Goal: Task Accomplishment & Management: Manage account settings

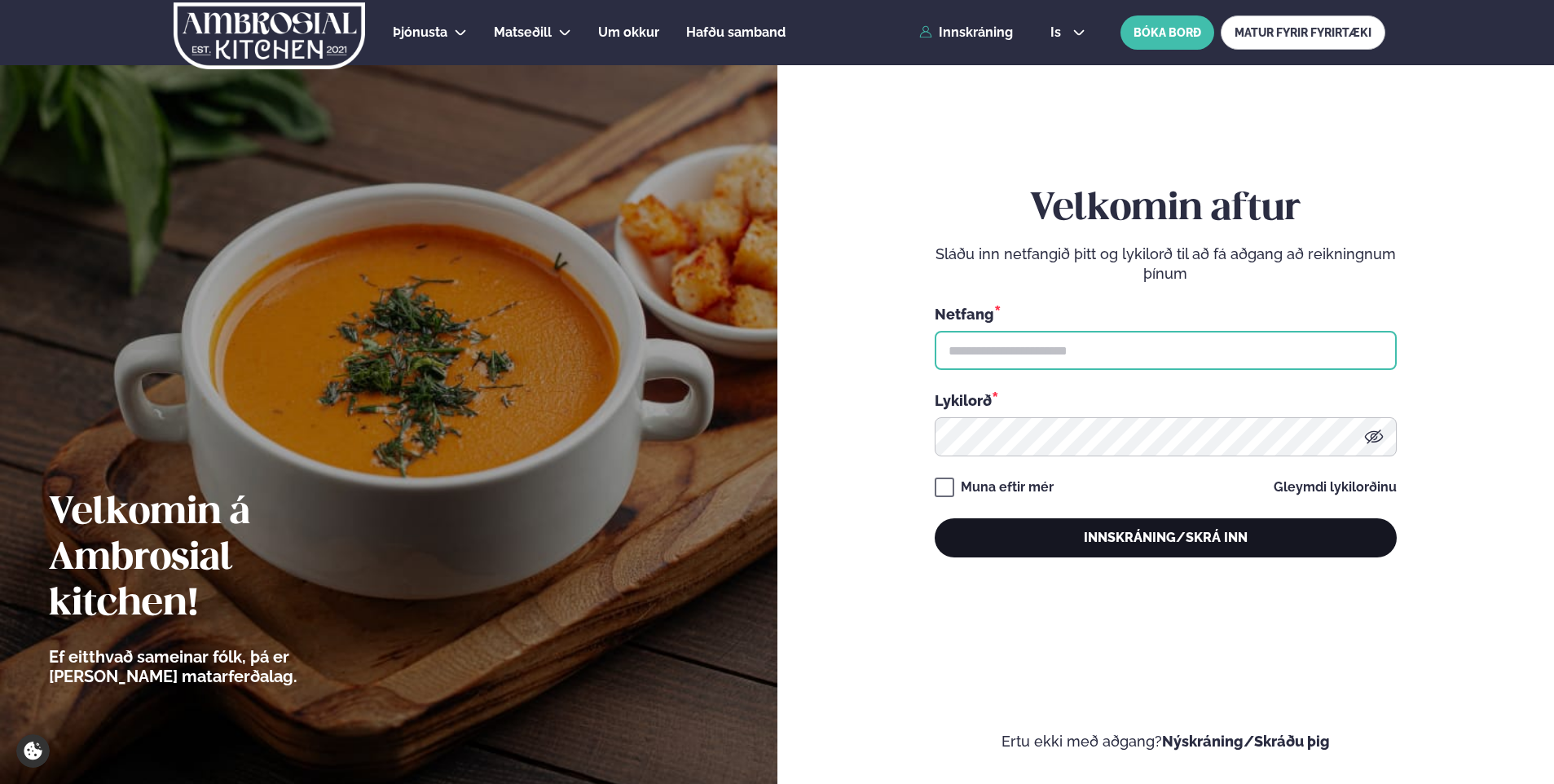
type input "**********"
click at [1186, 533] on button "Innskráning/Skrá inn" at bounding box center [1166, 537] width 462 height 39
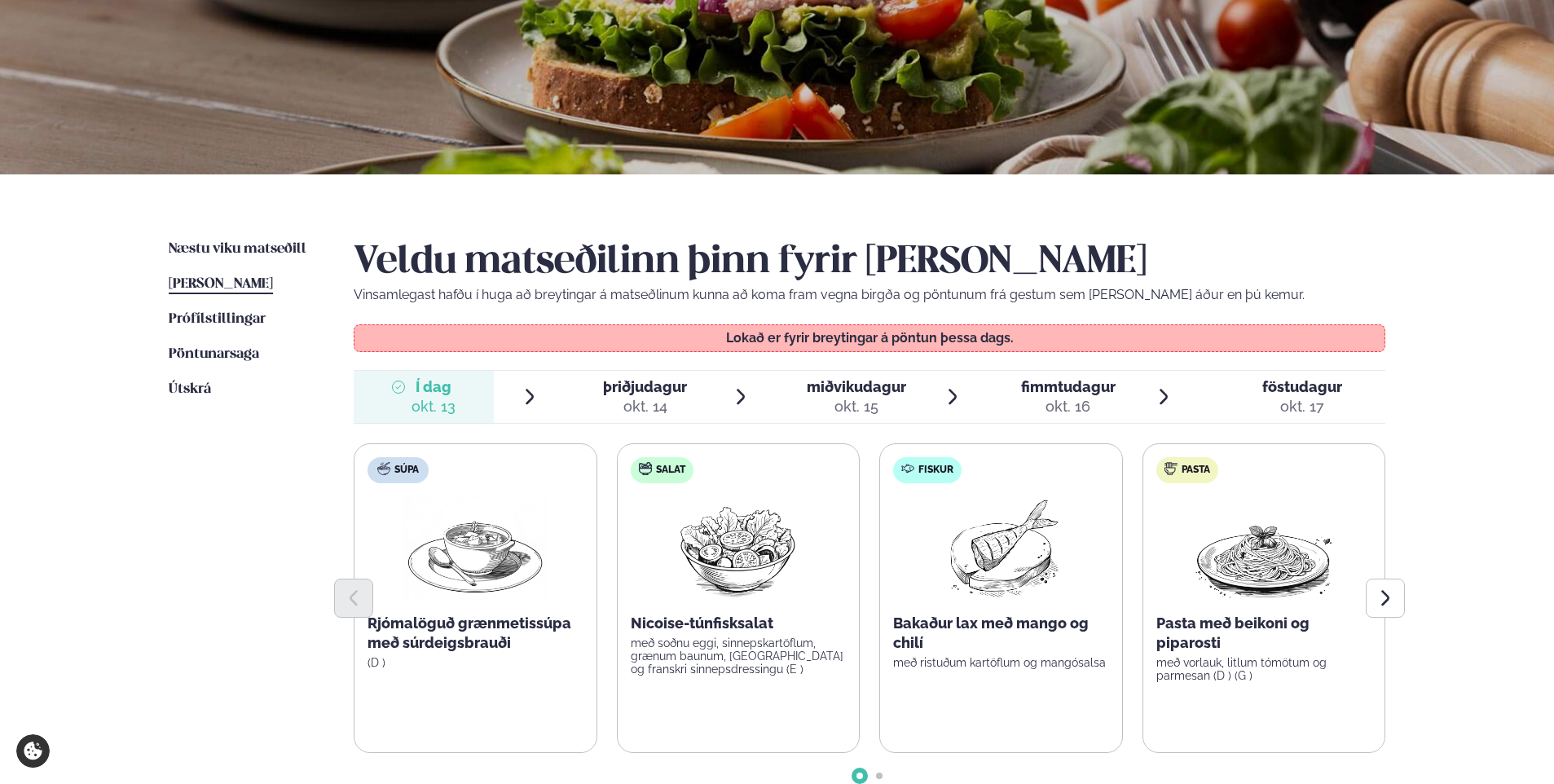
scroll to position [244, 0]
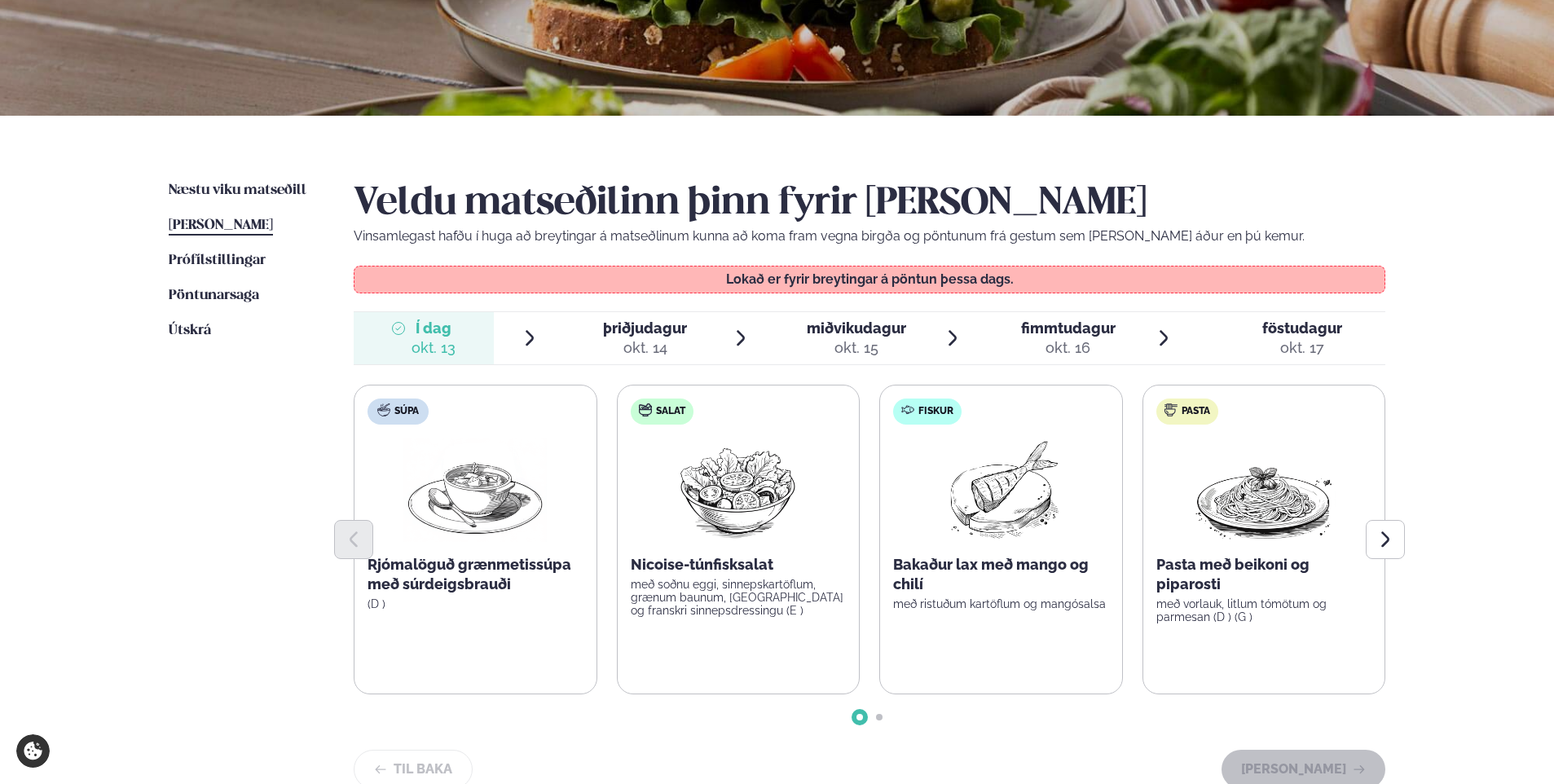
click at [647, 328] on span "þriðjudagur" at bounding box center [645, 328] width 84 height 17
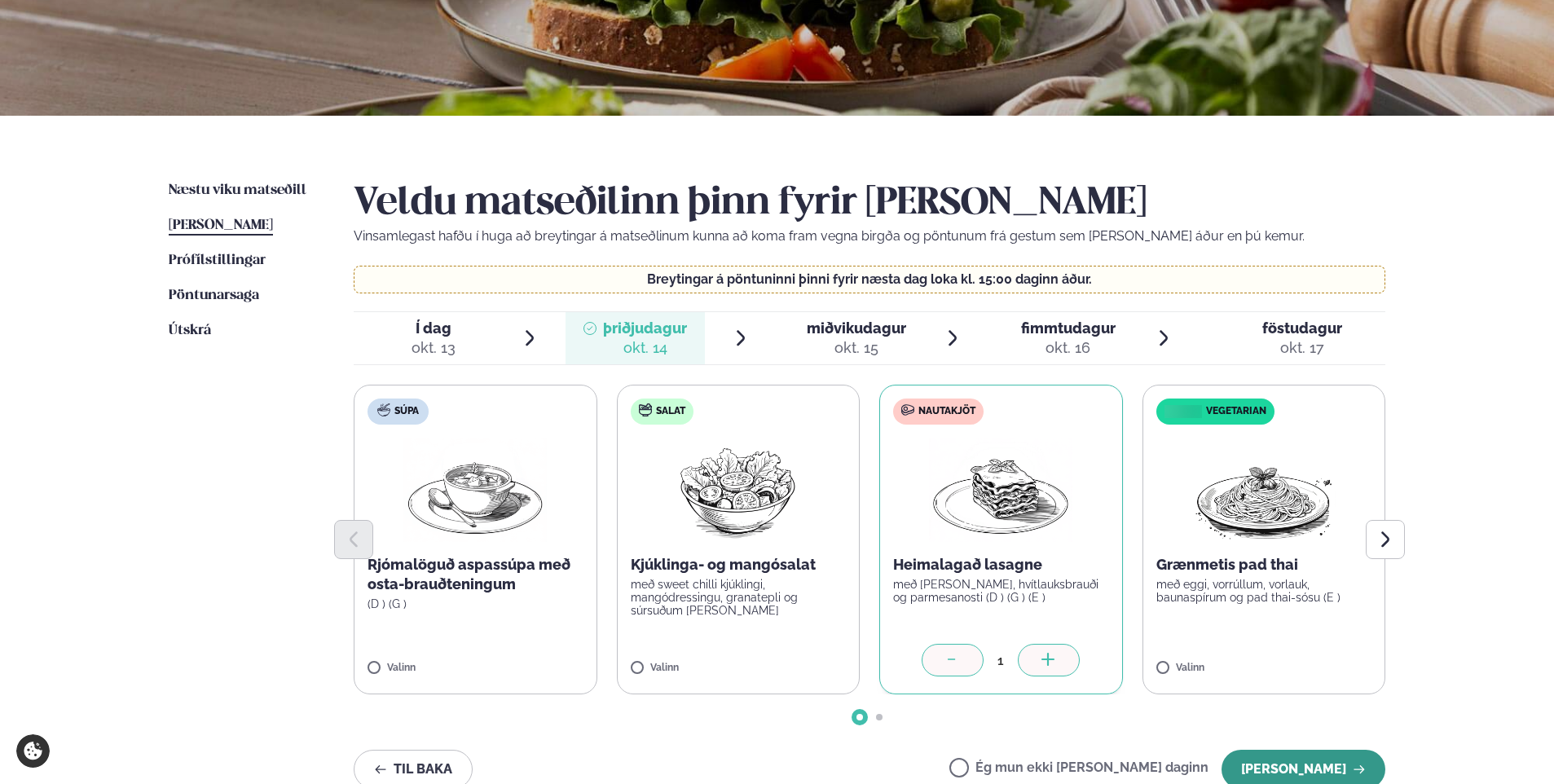
click at [1333, 768] on button "[PERSON_NAME]" at bounding box center [1303, 769] width 164 height 39
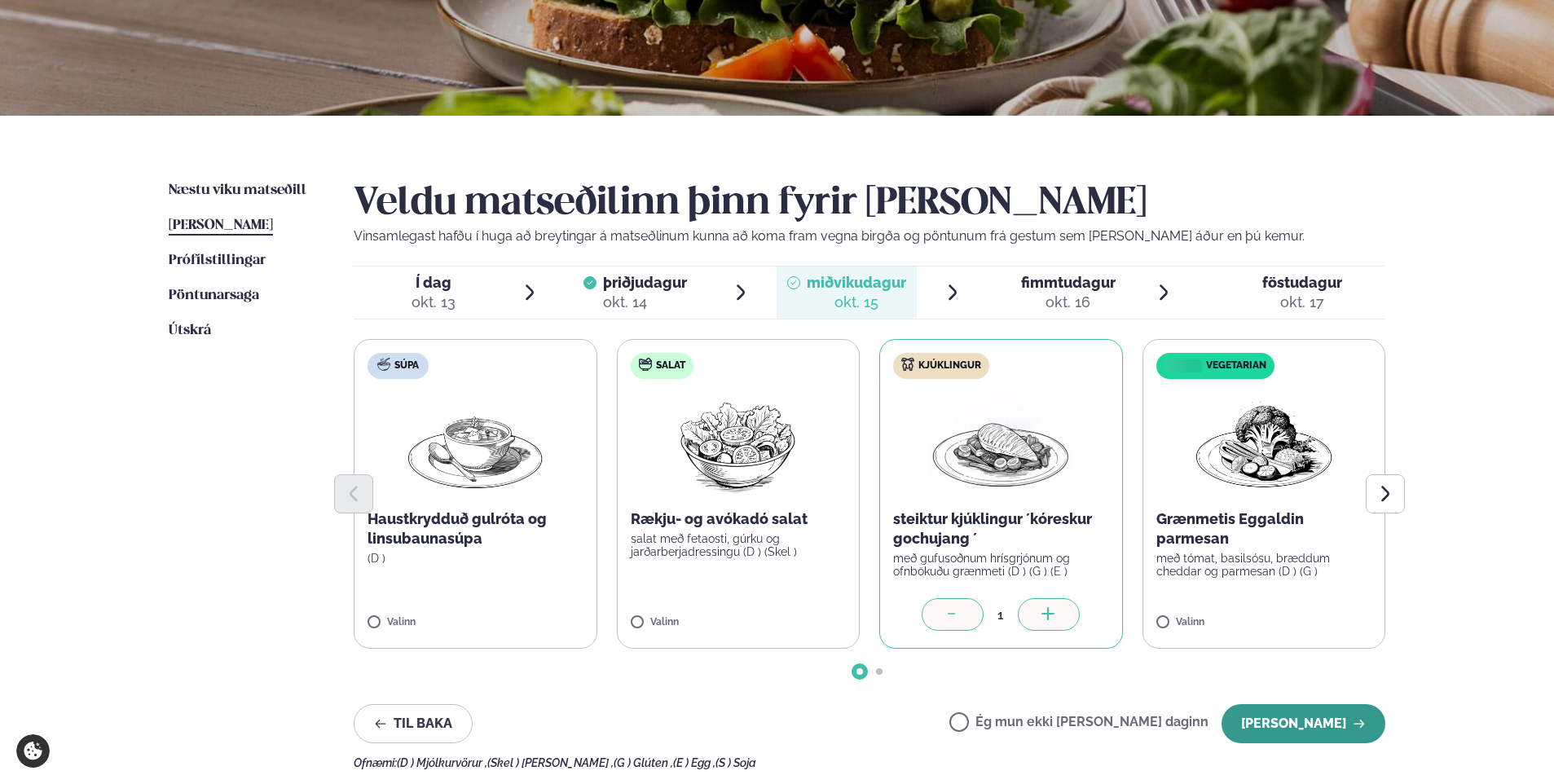
click at [1286, 733] on button "[PERSON_NAME]" at bounding box center [1303, 723] width 164 height 39
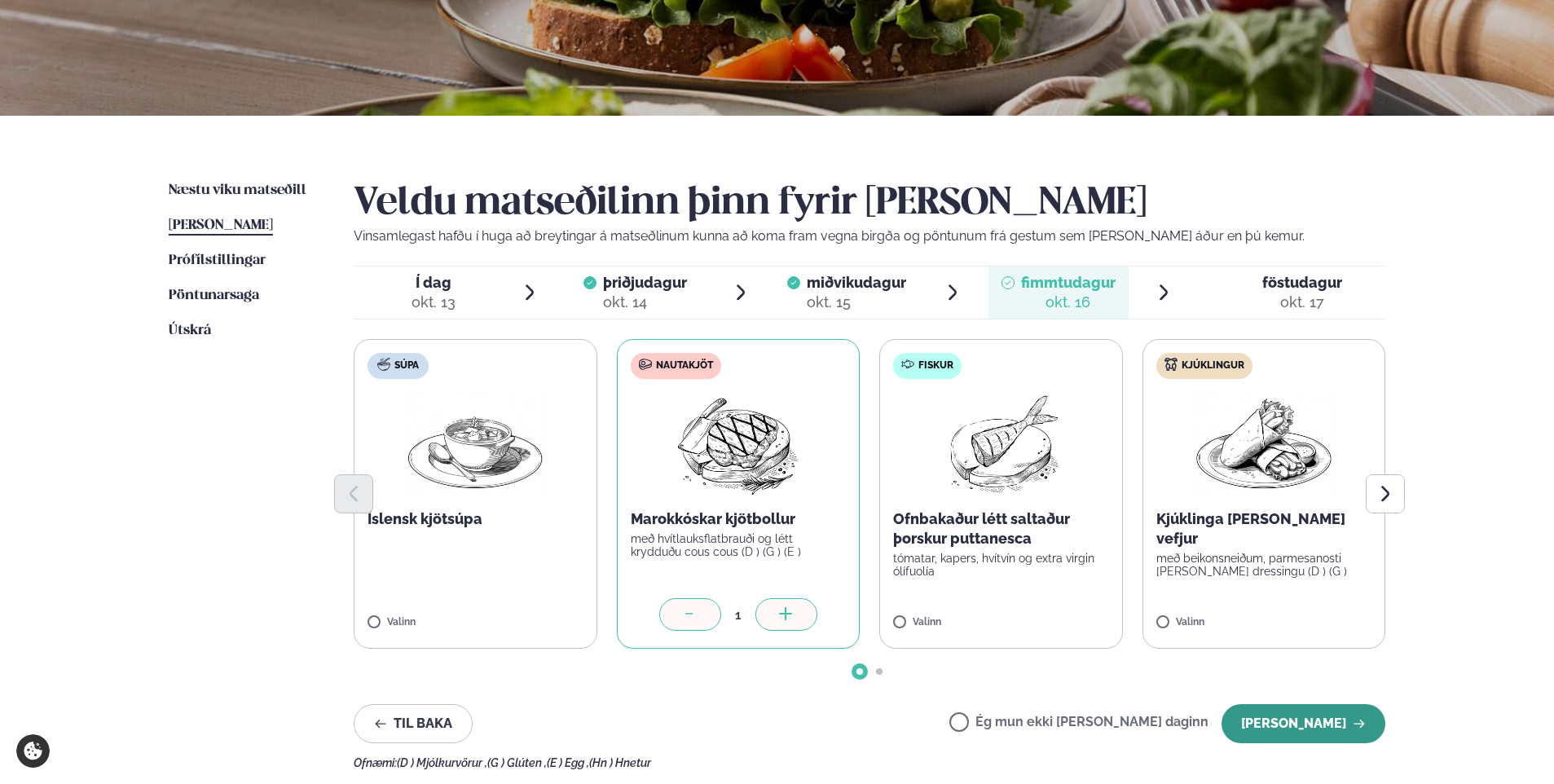
click at [1295, 723] on button "[PERSON_NAME]" at bounding box center [1303, 723] width 164 height 39
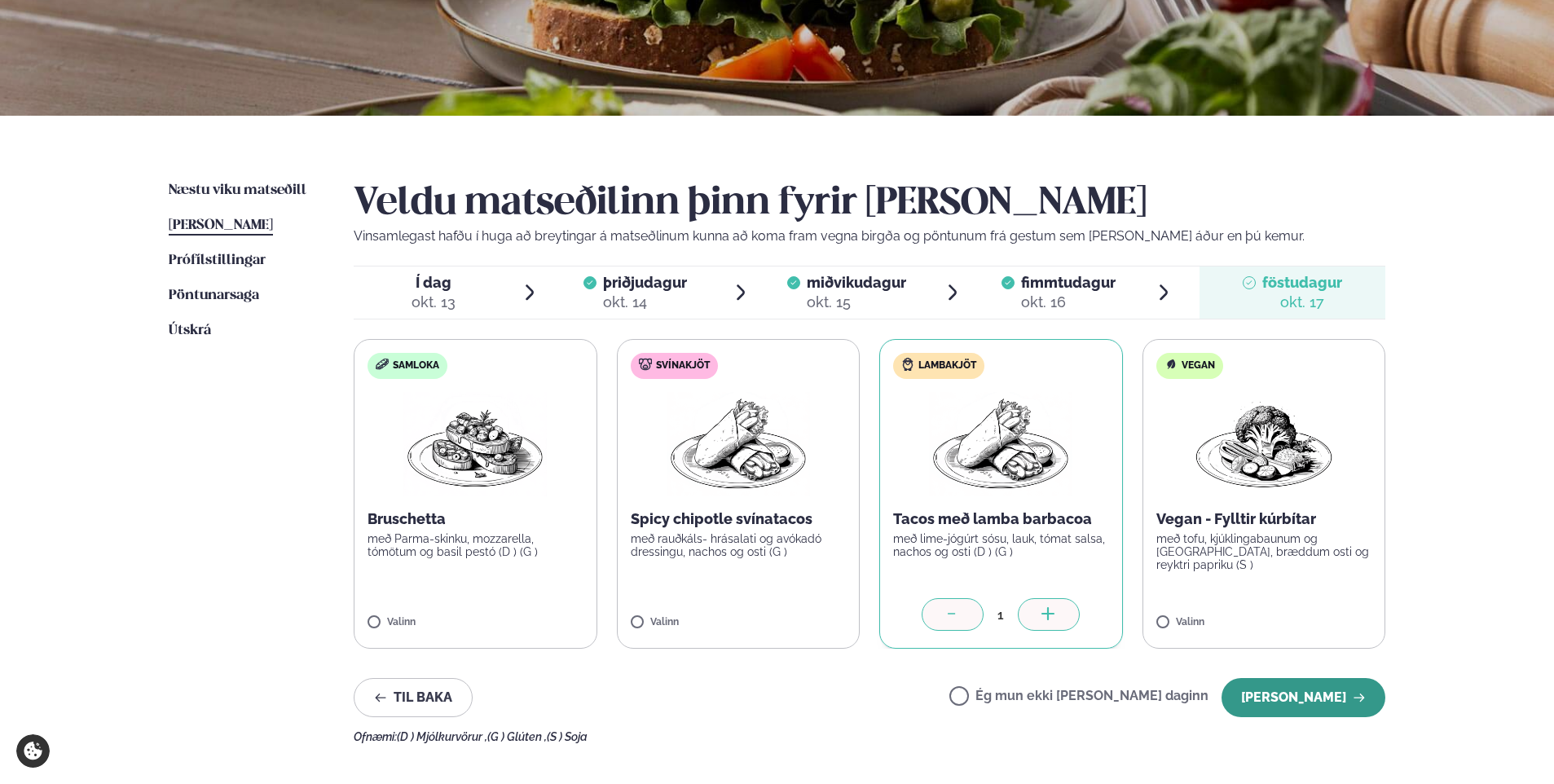
click at [1346, 702] on button "[PERSON_NAME]" at bounding box center [1303, 697] width 164 height 39
